Goal: Information Seeking & Learning: Check status

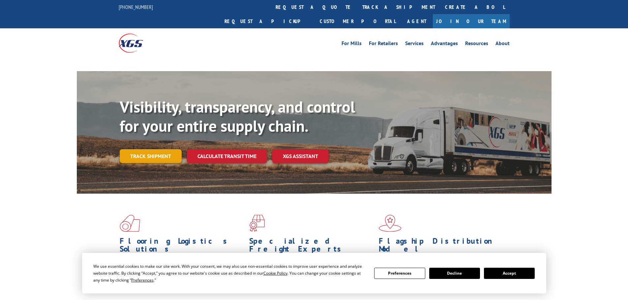
click at [151, 149] on link "Track shipment" at bounding box center [151, 156] width 62 height 14
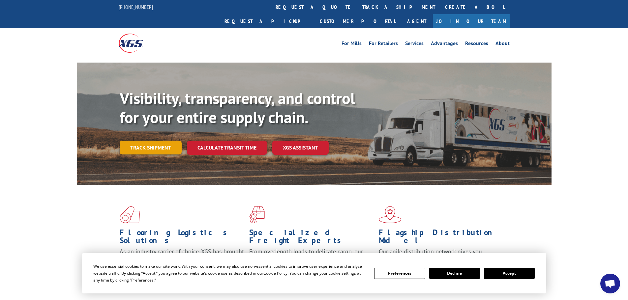
click at [153, 141] on link "Track shipment" at bounding box center [151, 148] width 62 height 14
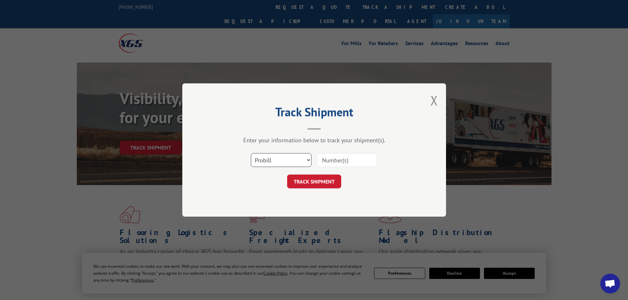
click at [254, 163] on select "Select category... Probill BOL PO" at bounding box center [281, 160] width 61 height 14
select select "bol"
click at [251, 153] on select "Select category... Probill BOL PO" at bounding box center [281, 160] width 61 height 14
click at [333, 161] on input at bounding box center [346, 160] width 61 height 14
paste input "5560208"
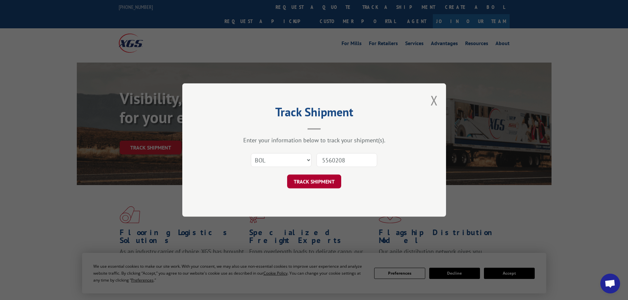
type input "5560208"
click at [331, 183] on button "TRACK SHIPMENT" at bounding box center [314, 182] width 54 height 14
